Goal: Information Seeking & Learning: Learn about a topic

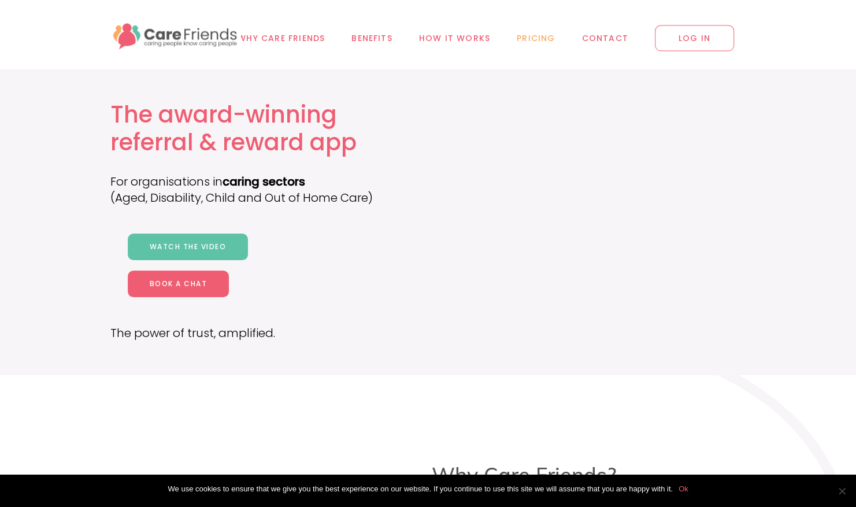
click at [538, 41] on span "Pricing" at bounding box center [536, 38] width 38 height 13
click at [42, 39] on div "Why Care Friends Benefits How it works Pricing Contact LOG IN" at bounding box center [428, 34] width 856 height 69
click at [205, 30] on img at bounding box center [175, 35] width 131 height 32
